Goal: Transaction & Acquisition: Obtain resource

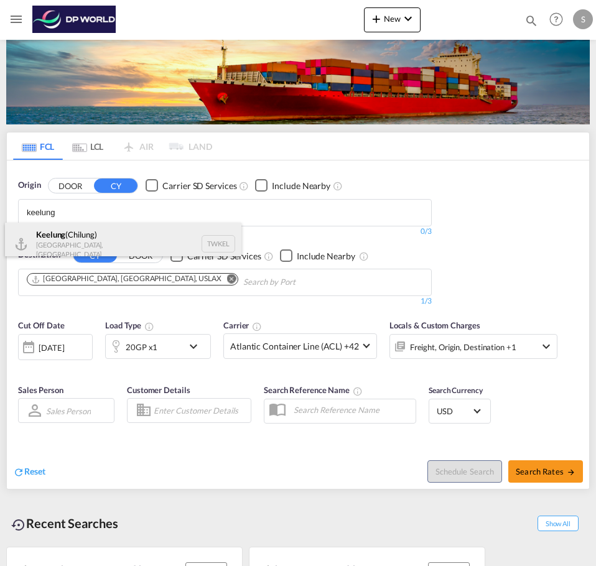
type input "keelung"
click at [103, 241] on div "Keelung ([GEOGRAPHIC_DATA]) [GEOGRAPHIC_DATA], Province of [GEOGRAPHIC_DATA] TW…" at bounding box center [123, 244] width 236 height 43
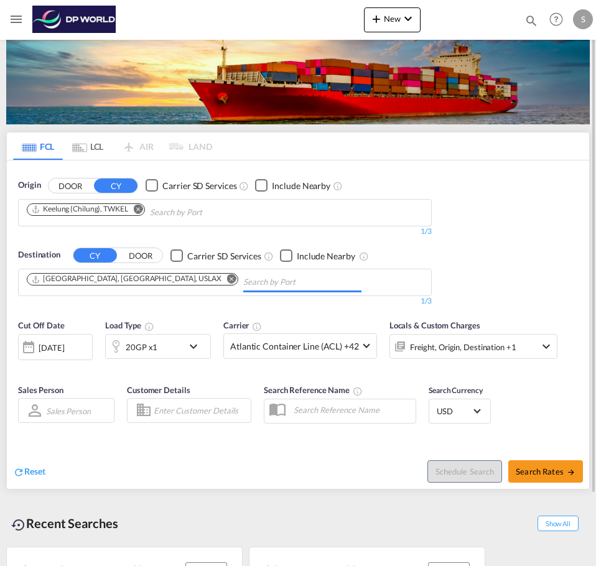
click at [243, 279] on input "Chips input." at bounding box center [302, 283] width 118 height 20
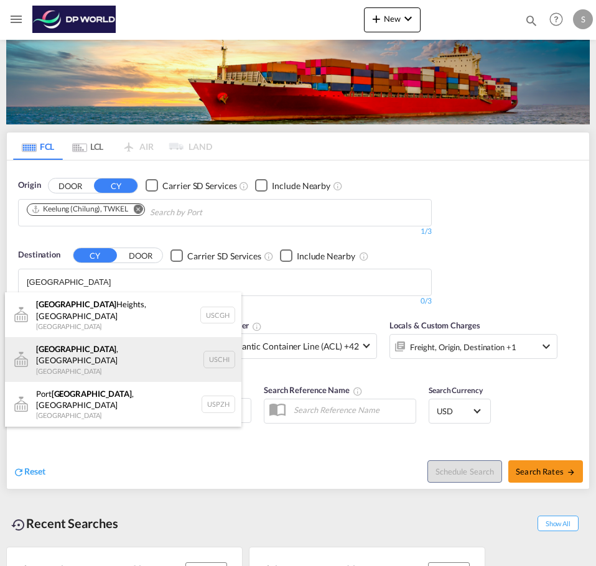
type input "[GEOGRAPHIC_DATA]"
click at [80, 361] on div "[GEOGRAPHIC_DATA] , [GEOGRAPHIC_DATA] [GEOGRAPHIC_DATA] [GEOGRAPHIC_DATA]" at bounding box center [123, 359] width 236 height 45
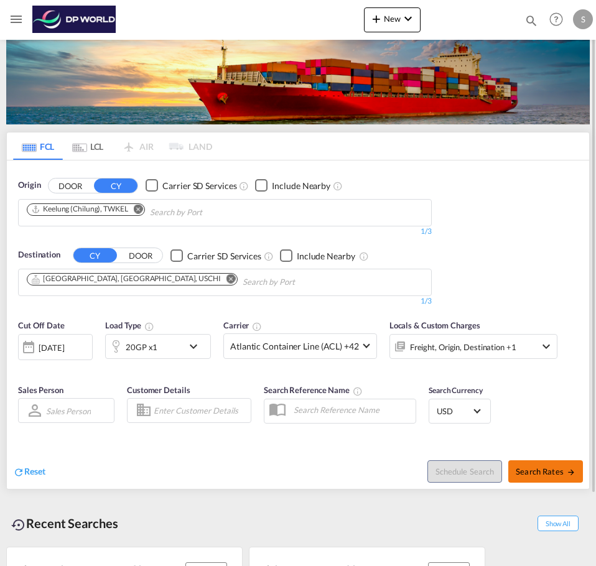
click at [543, 472] on span "Search Rates" at bounding box center [546, 472] width 60 height 10
type input "TWKEL to USCHI / [DATE]"
